Goal: Transaction & Acquisition: Purchase product/service

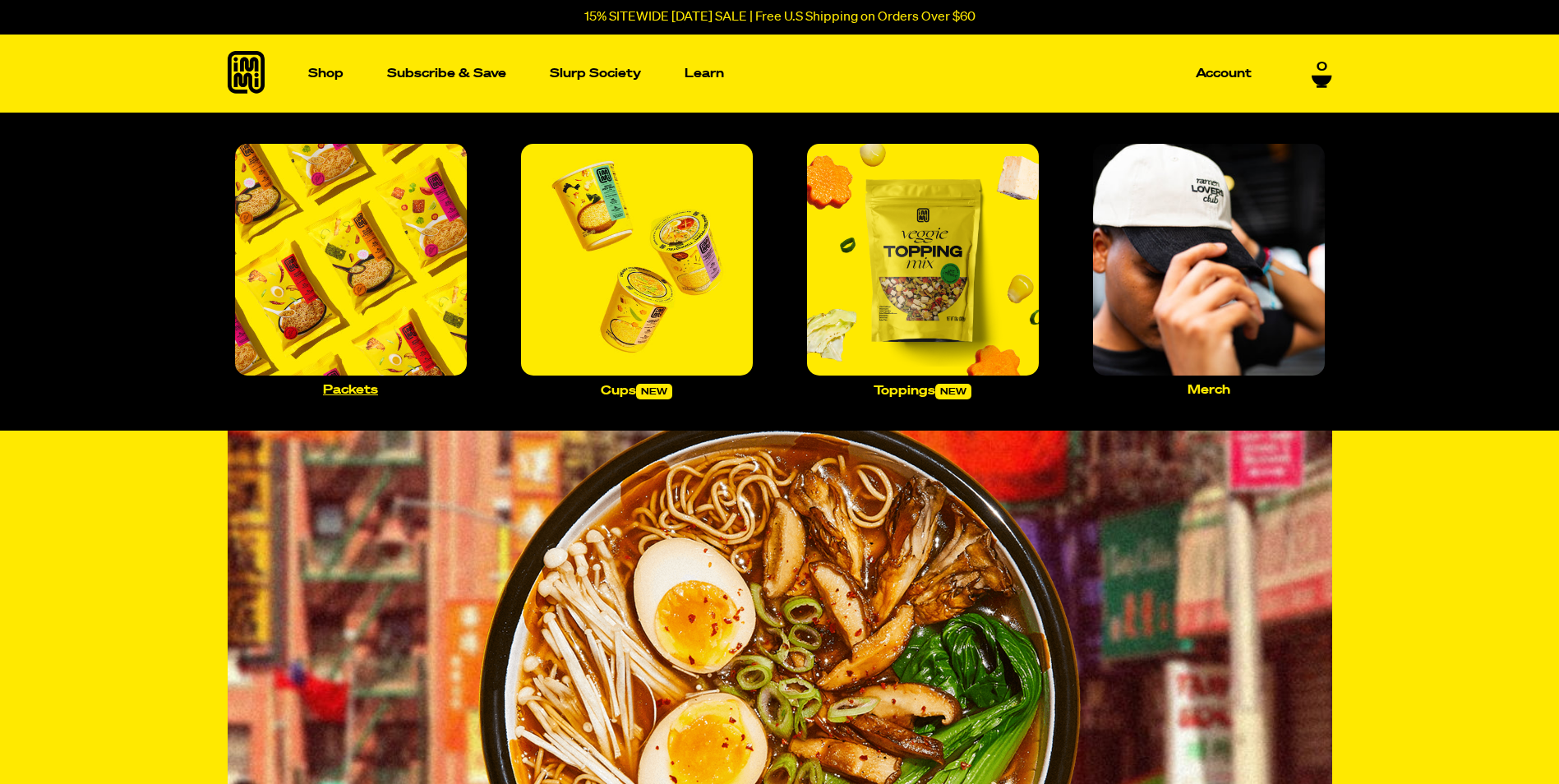
click at [391, 285] on img "Main navigation" at bounding box center [351, 259] width 232 height 232
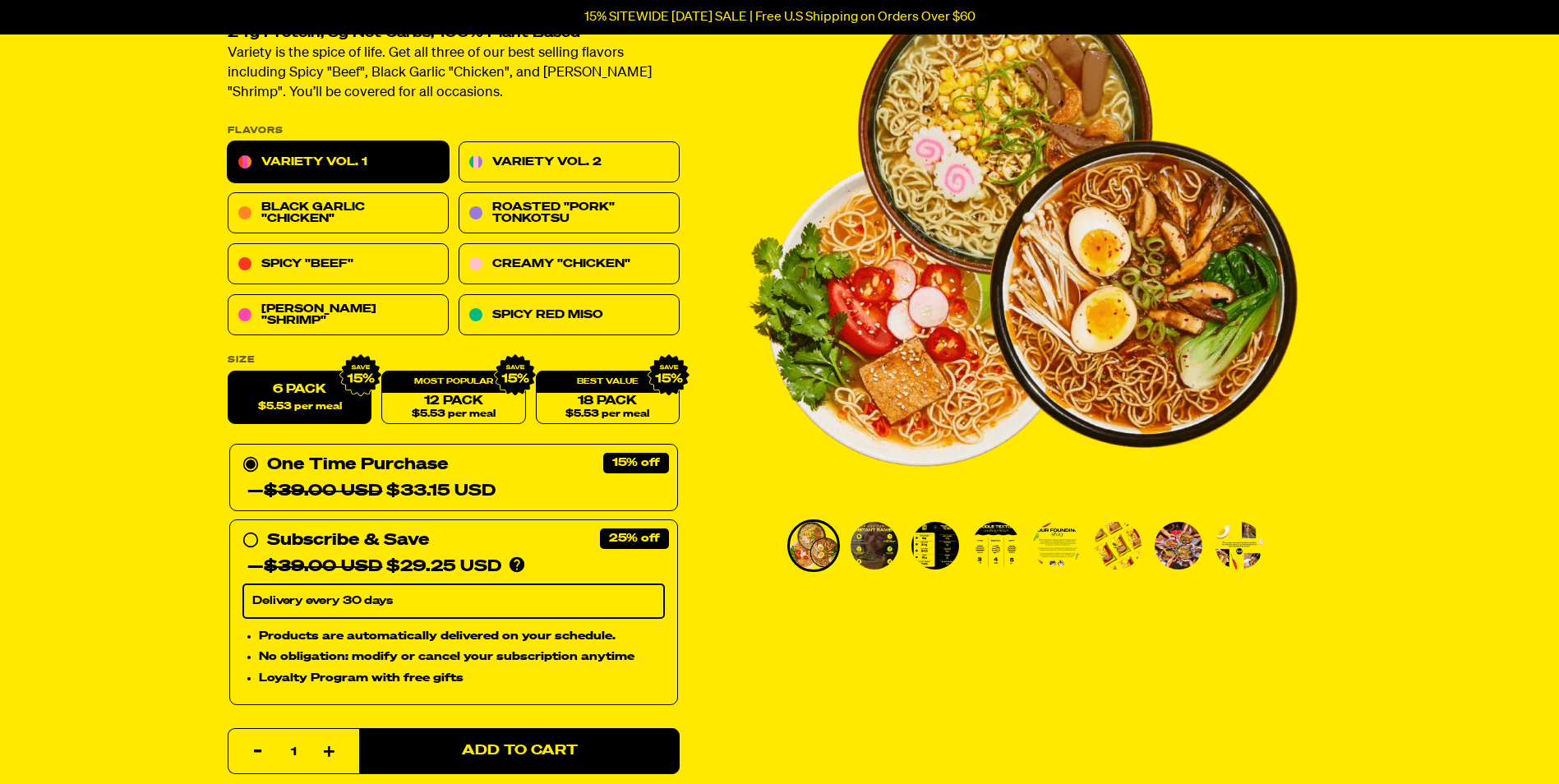
scroll to position [82, 0]
